Goal: Task Accomplishment & Management: Manage account settings

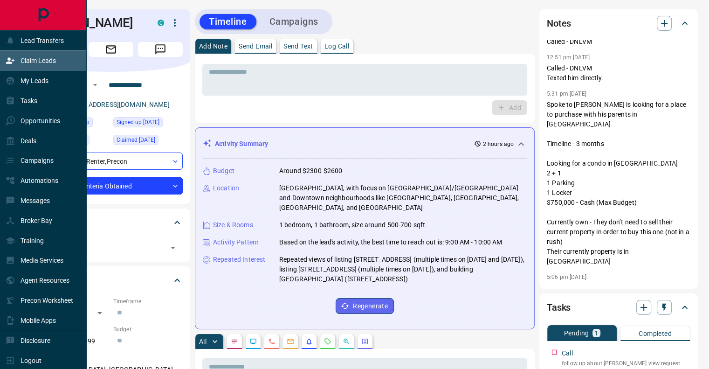
click at [30, 62] on p "Claim Leads" at bounding box center [38, 60] width 35 height 7
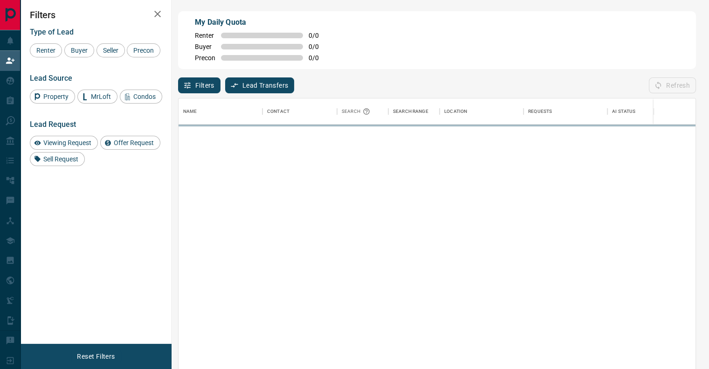
scroll to position [273, 510]
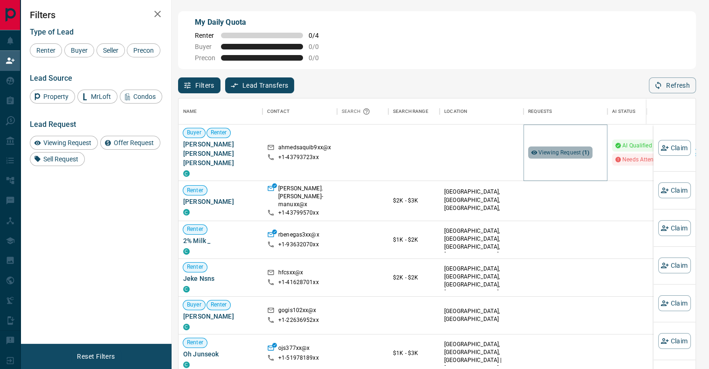
click at [573, 153] on div "Viewing Request ( 1 )" at bounding box center [560, 152] width 64 height 12
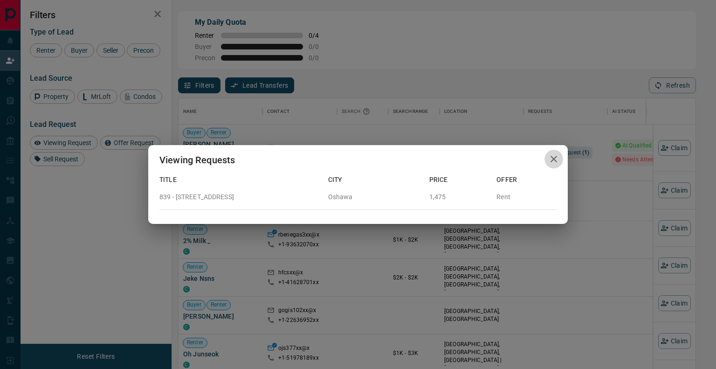
click at [557, 160] on icon "button" at bounding box center [553, 158] width 11 height 11
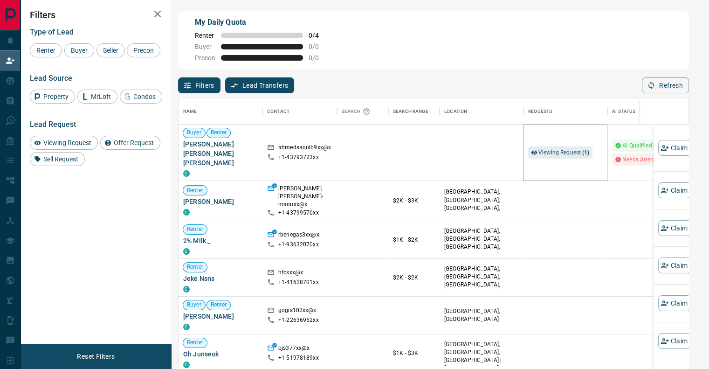
scroll to position [7, 7]
click at [676, 83] on button "Refresh" at bounding box center [672, 85] width 47 height 16
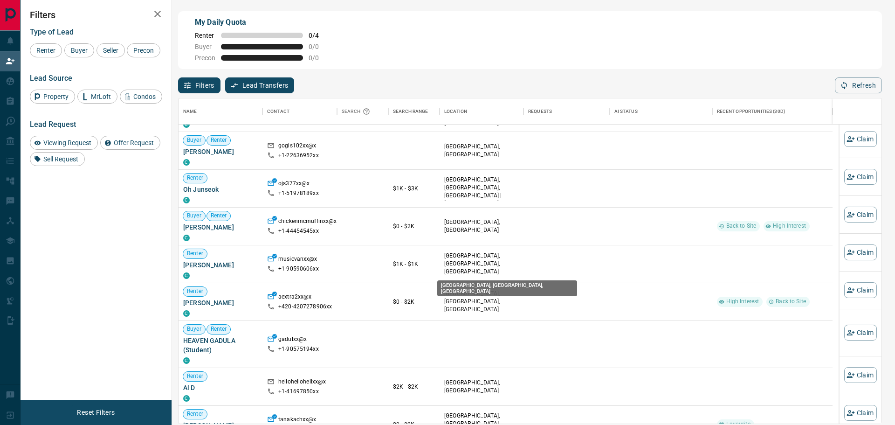
scroll to position [0, 0]
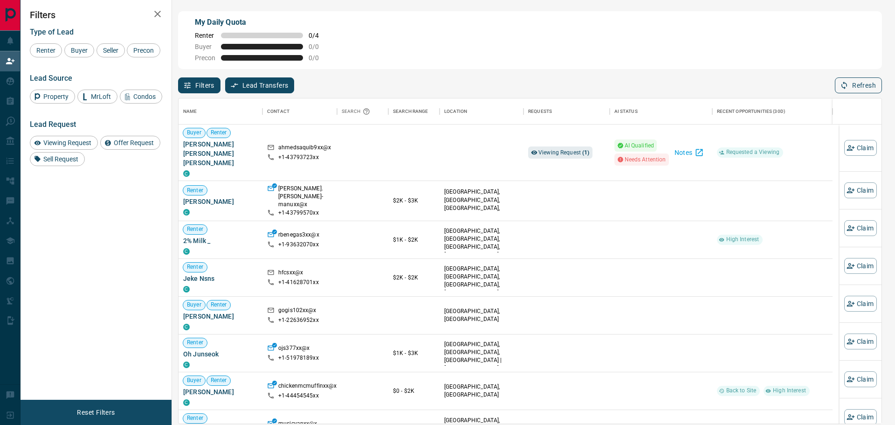
click at [709, 77] on button "Refresh" at bounding box center [858, 85] width 47 height 16
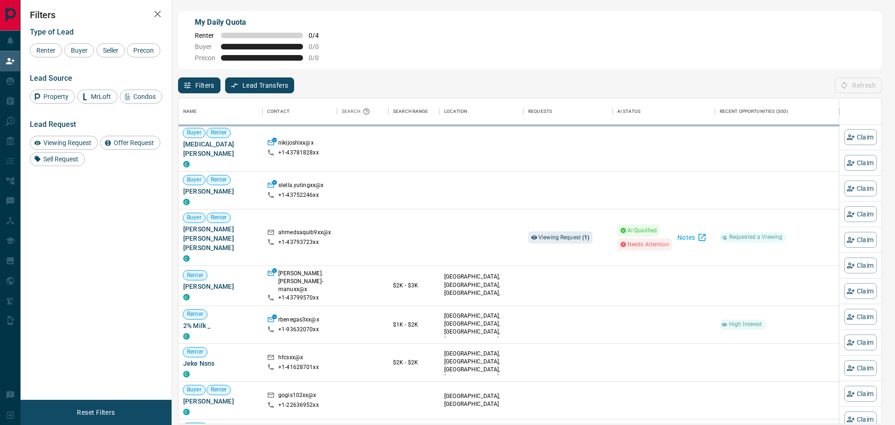
scroll to position [318, 696]
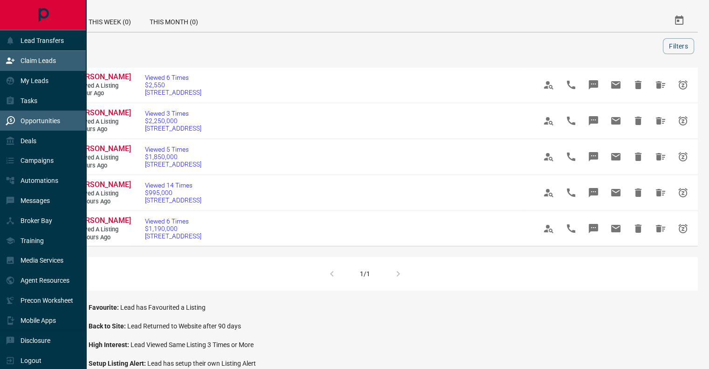
click at [24, 57] on p "Claim Leads" at bounding box center [38, 60] width 35 height 7
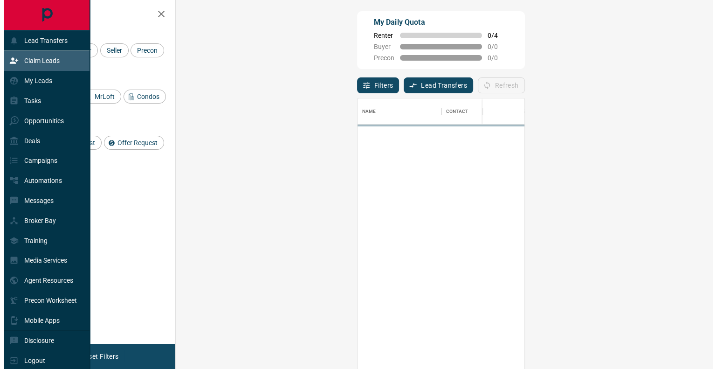
scroll to position [273, 510]
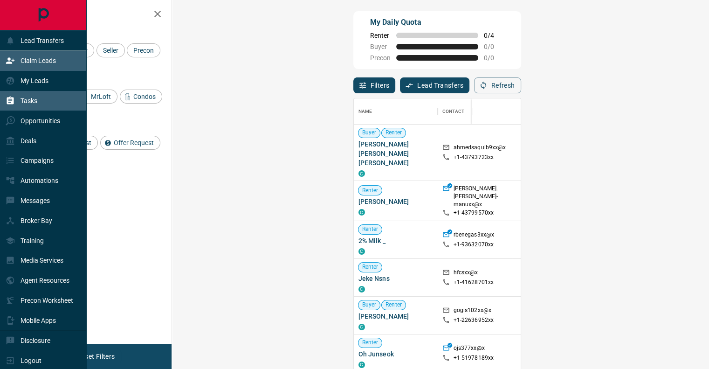
click at [35, 110] on div "Tasks" at bounding box center [43, 101] width 86 height 20
